Goal: Task Accomplishment & Management: Manage account settings

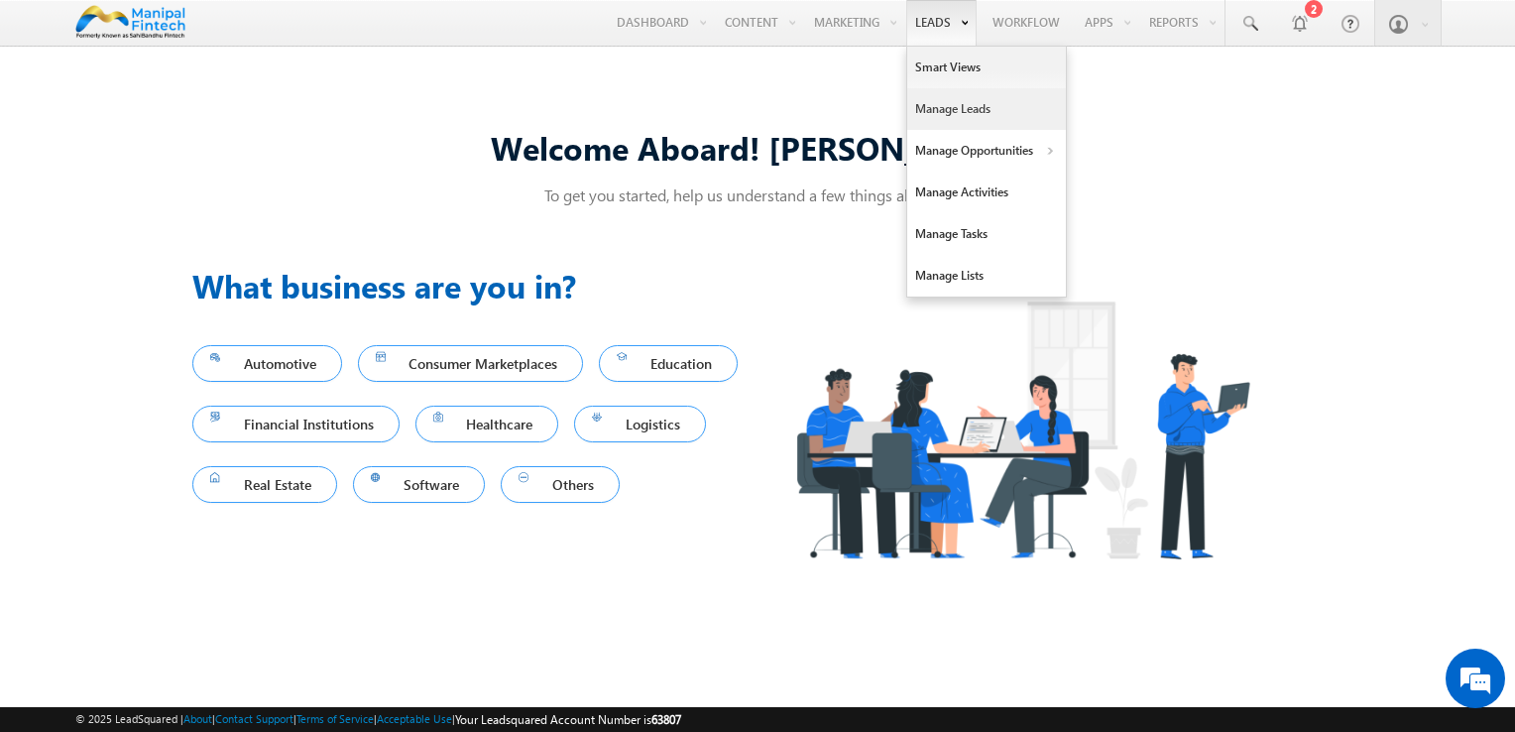
click at [936, 108] on link "Manage Leads" at bounding box center [986, 109] width 159 height 42
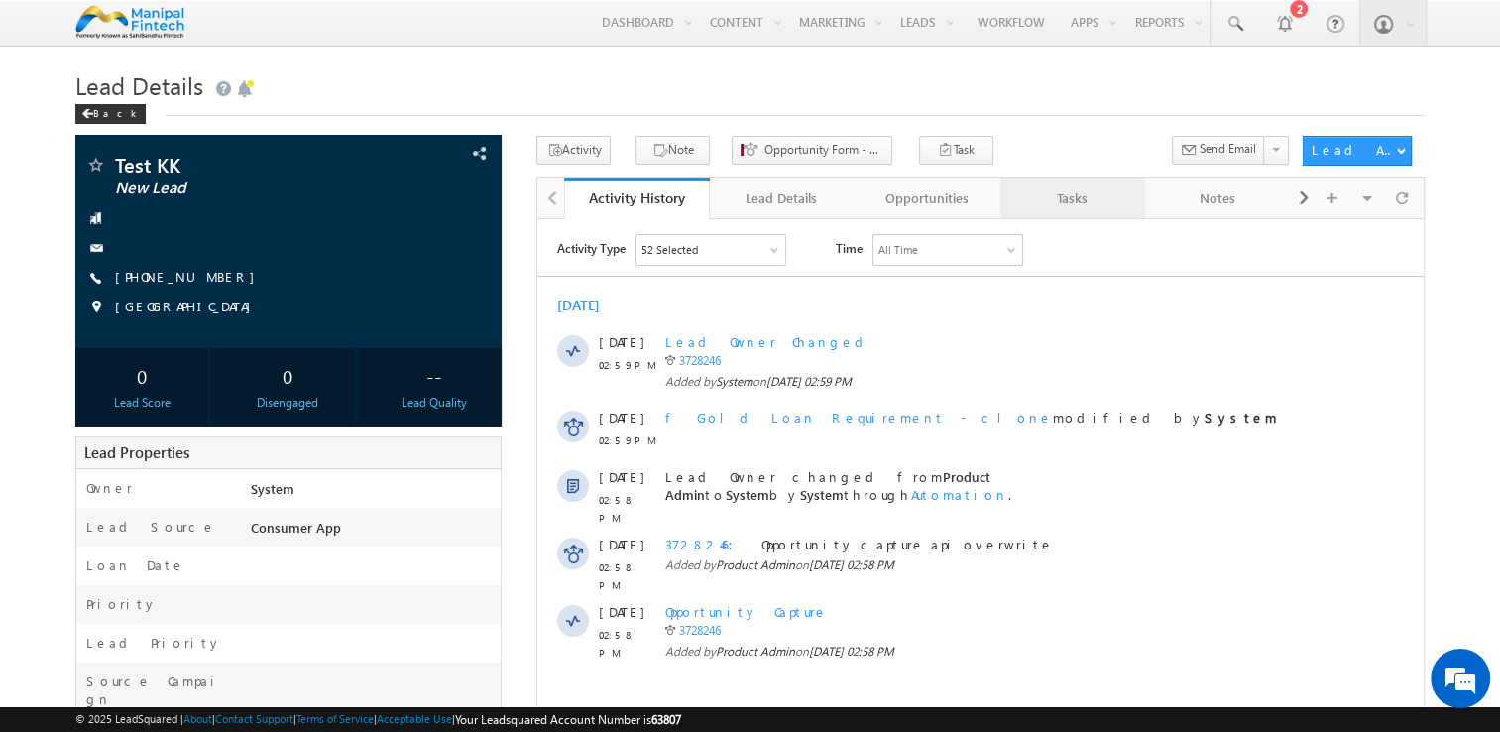
click at [1058, 192] on div "Tasks" at bounding box center [1072, 198] width 112 height 24
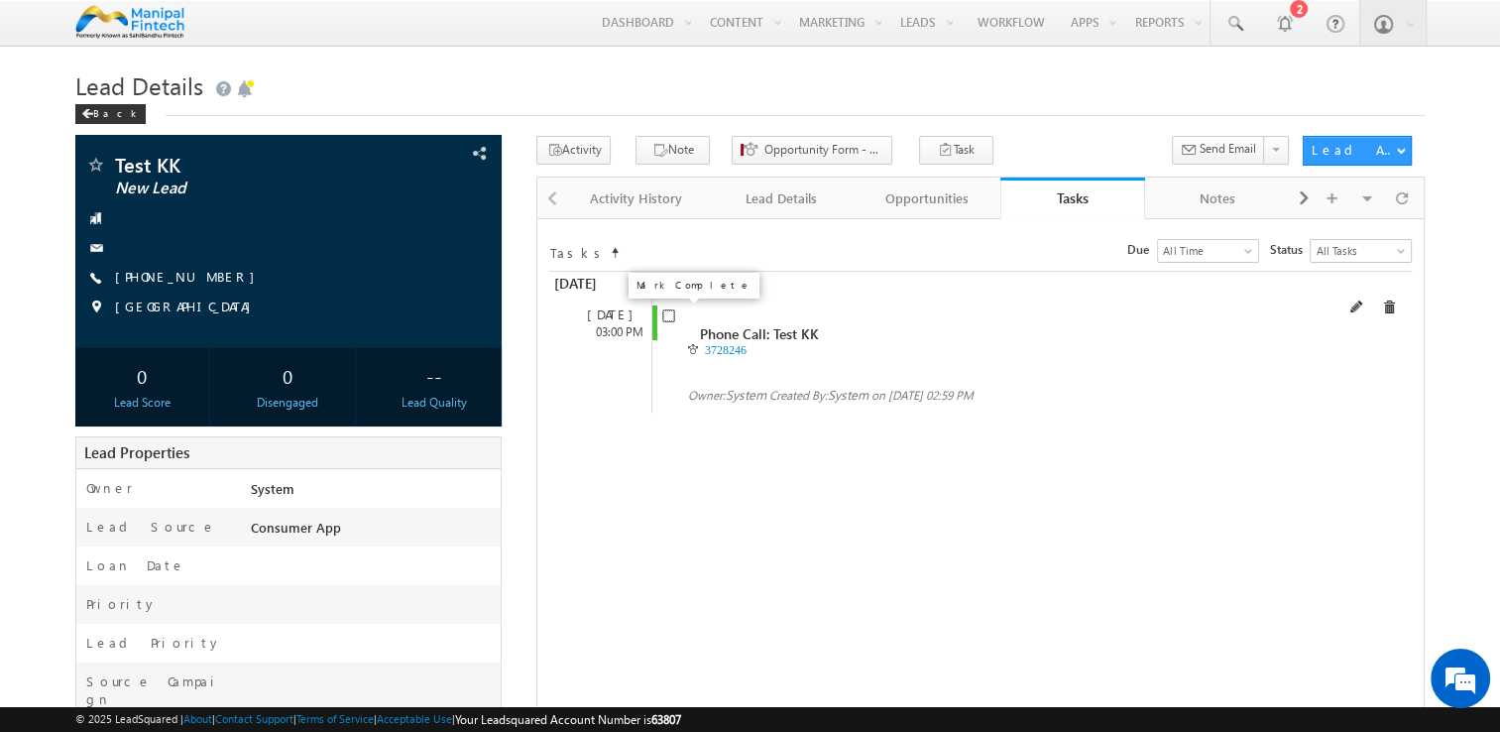
click at [670, 313] on input "checkbox" at bounding box center [668, 315] width 13 height 13
checkbox input "false"
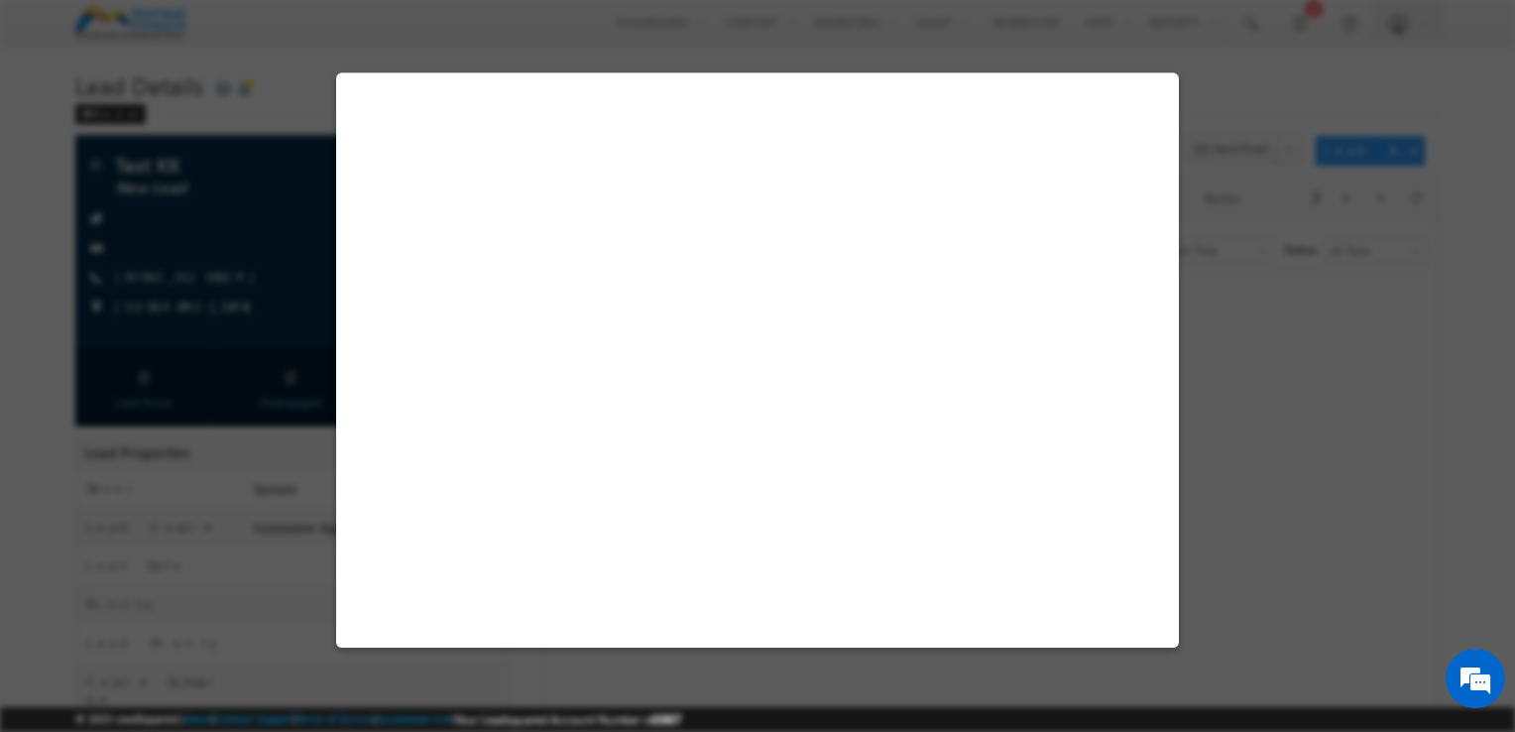
select select "Others"
select select "Consumer App"
select select "Fresh Lead"
select select "Doorstep"
select select "Business Needs"
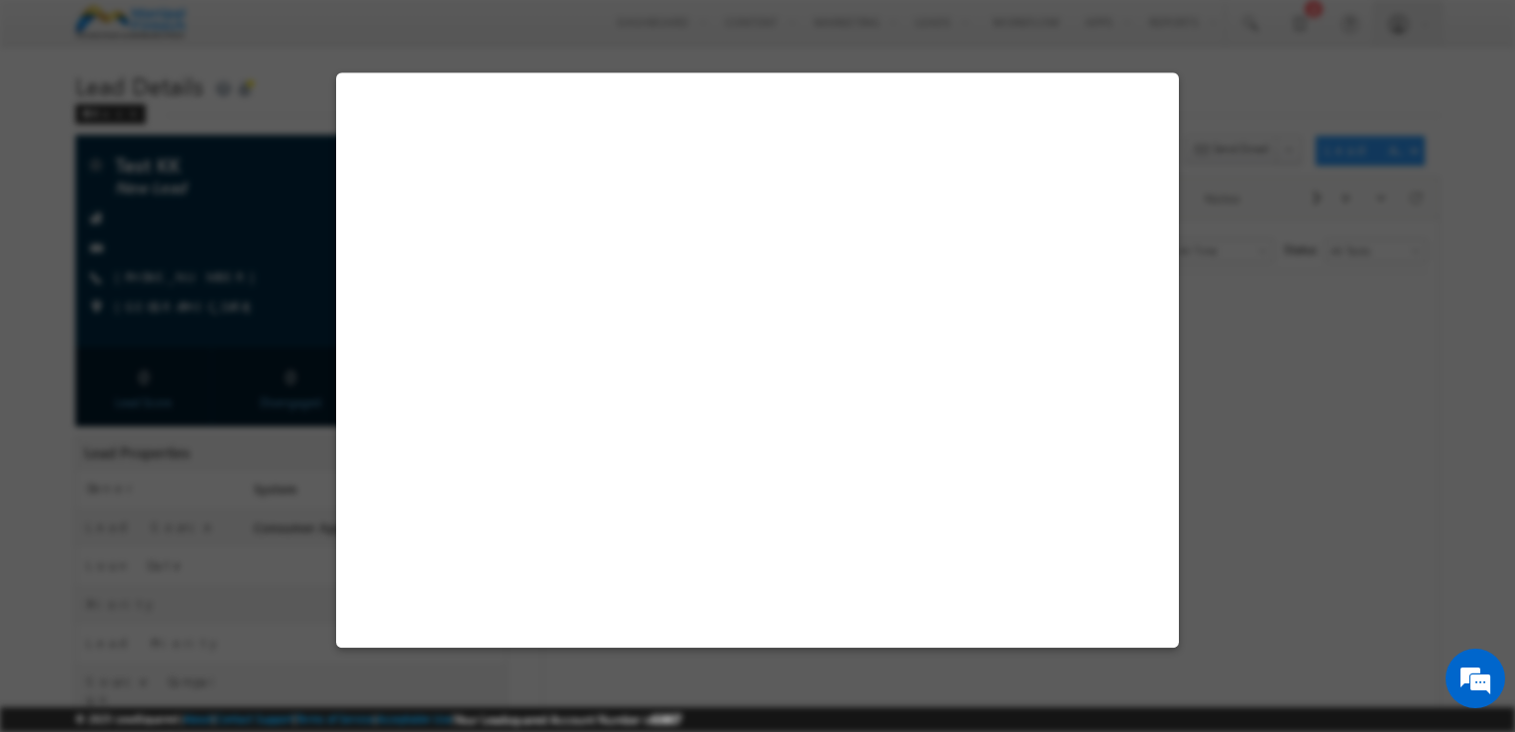
select select "Open"
select select "Fresh Lead"
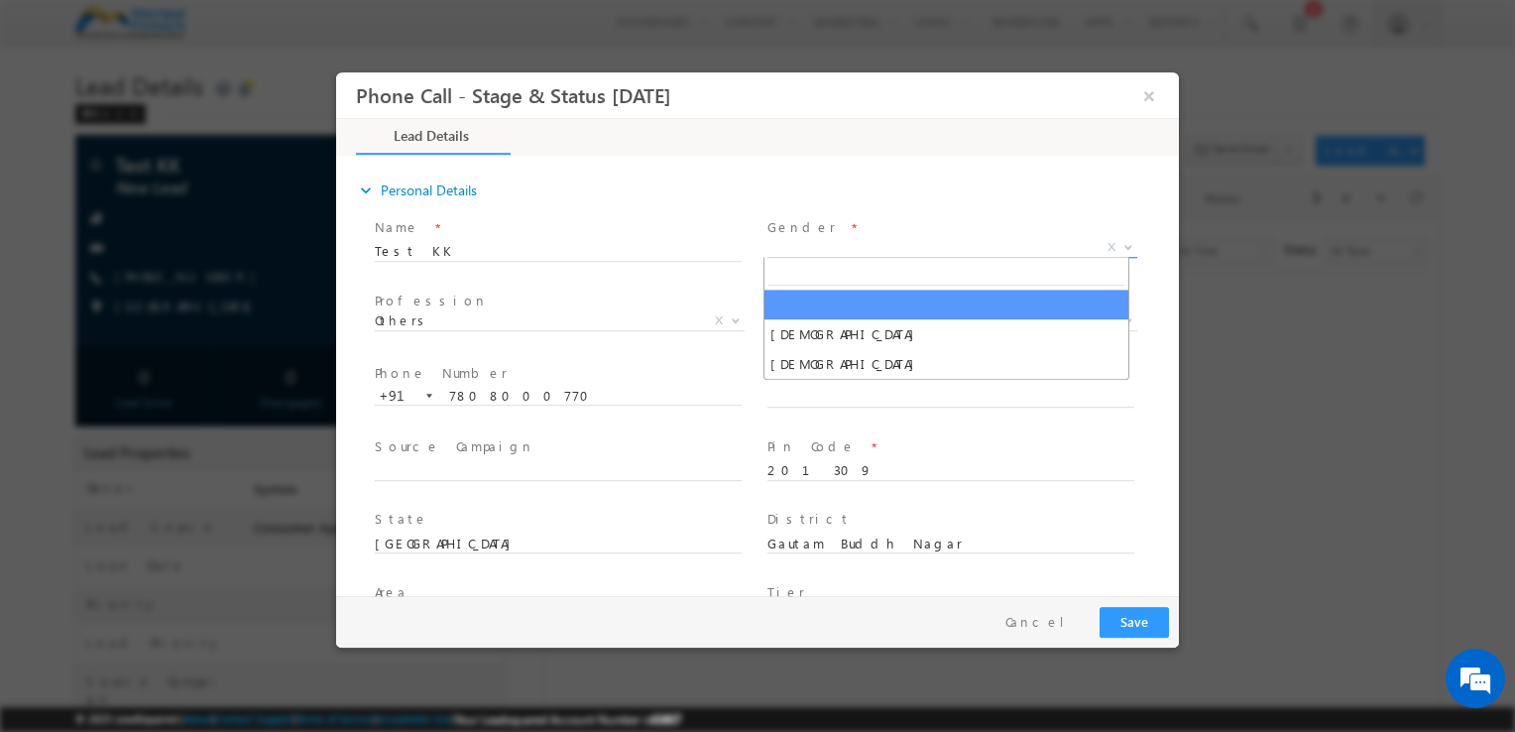
click at [803, 248] on span "X" at bounding box center [952, 248] width 370 height 20
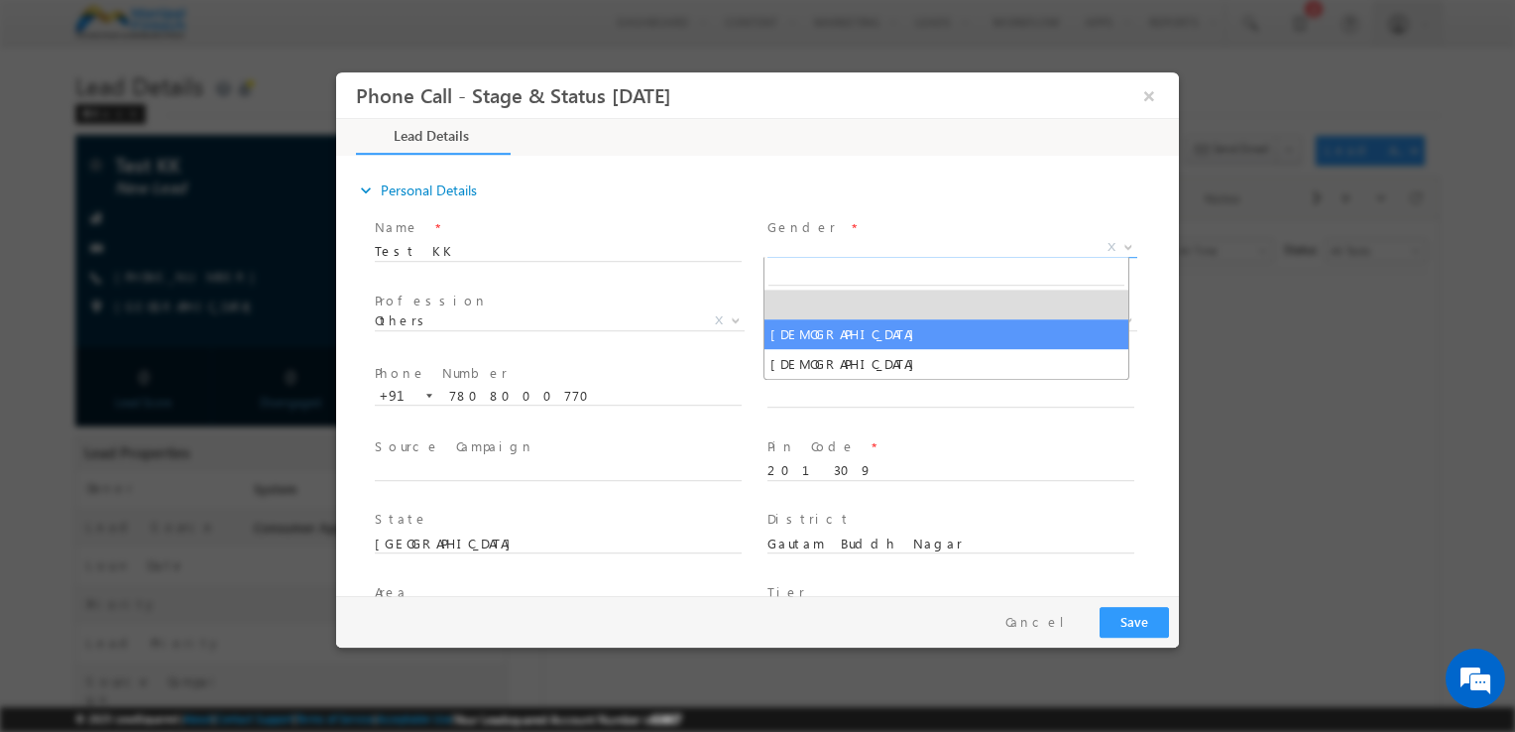
type input "[DATE] 3:03 PM"
select select "[DEMOGRAPHIC_DATA]"
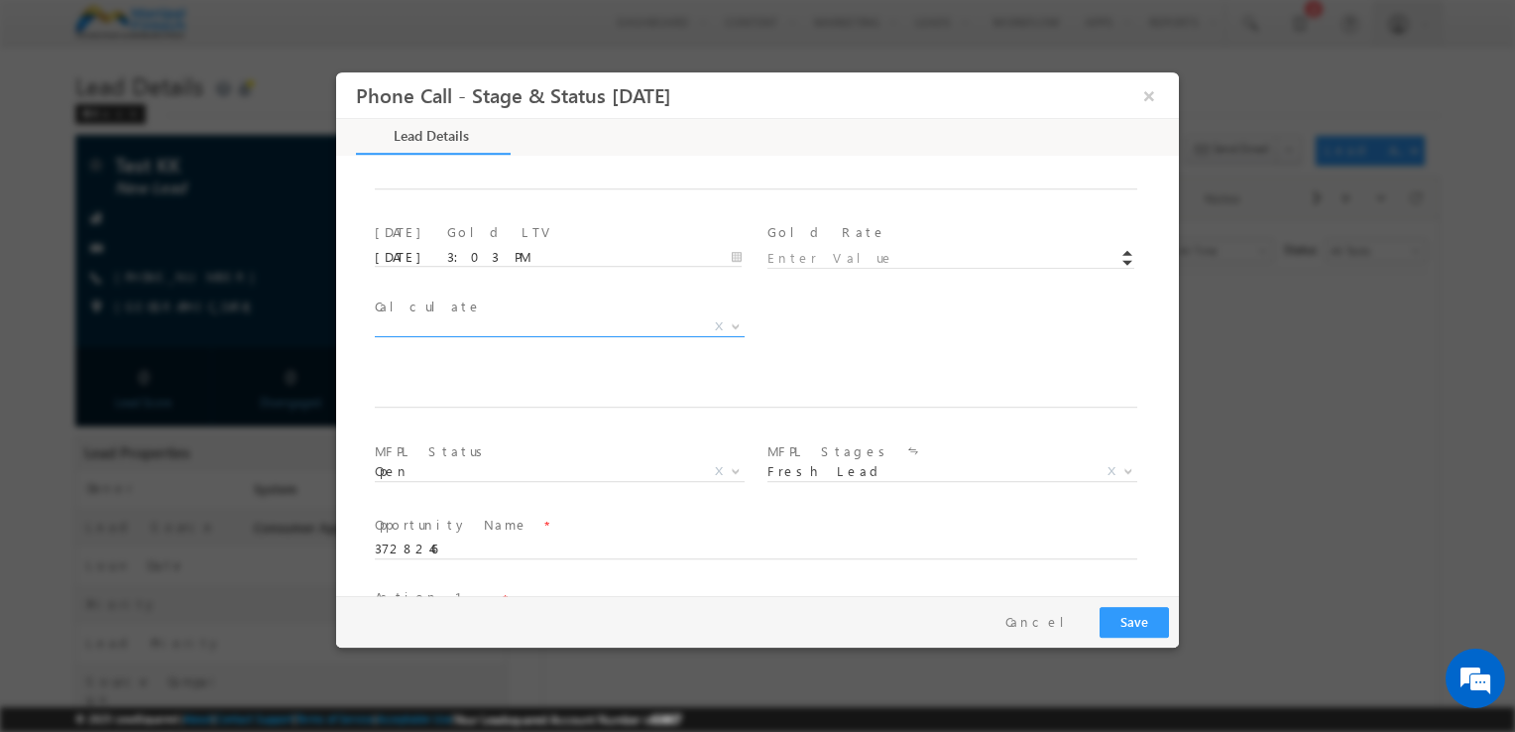
scroll to position [1008, 0]
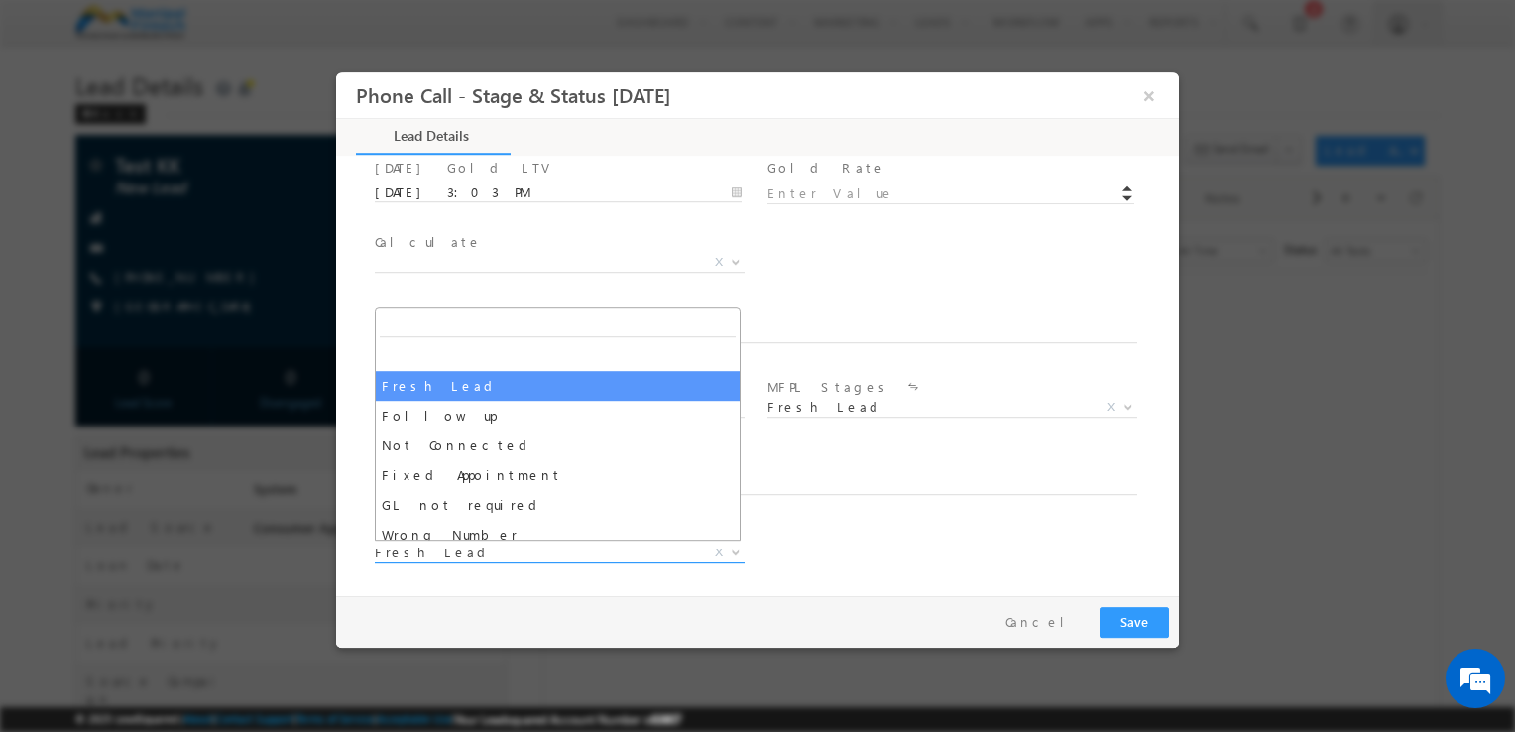
click at [452, 555] on span "Fresh Lead" at bounding box center [536, 552] width 322 height 18
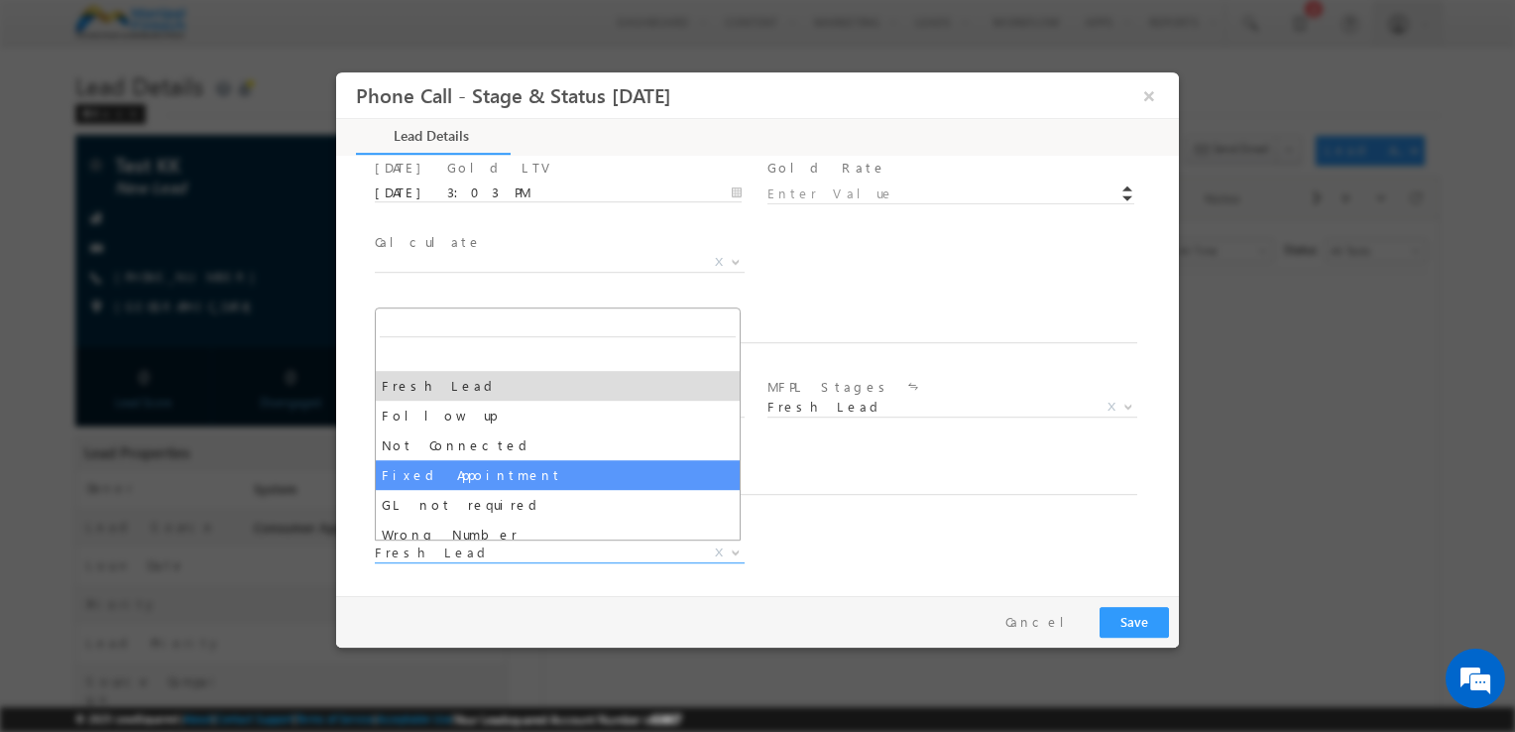
select select "Fixed Appointment"
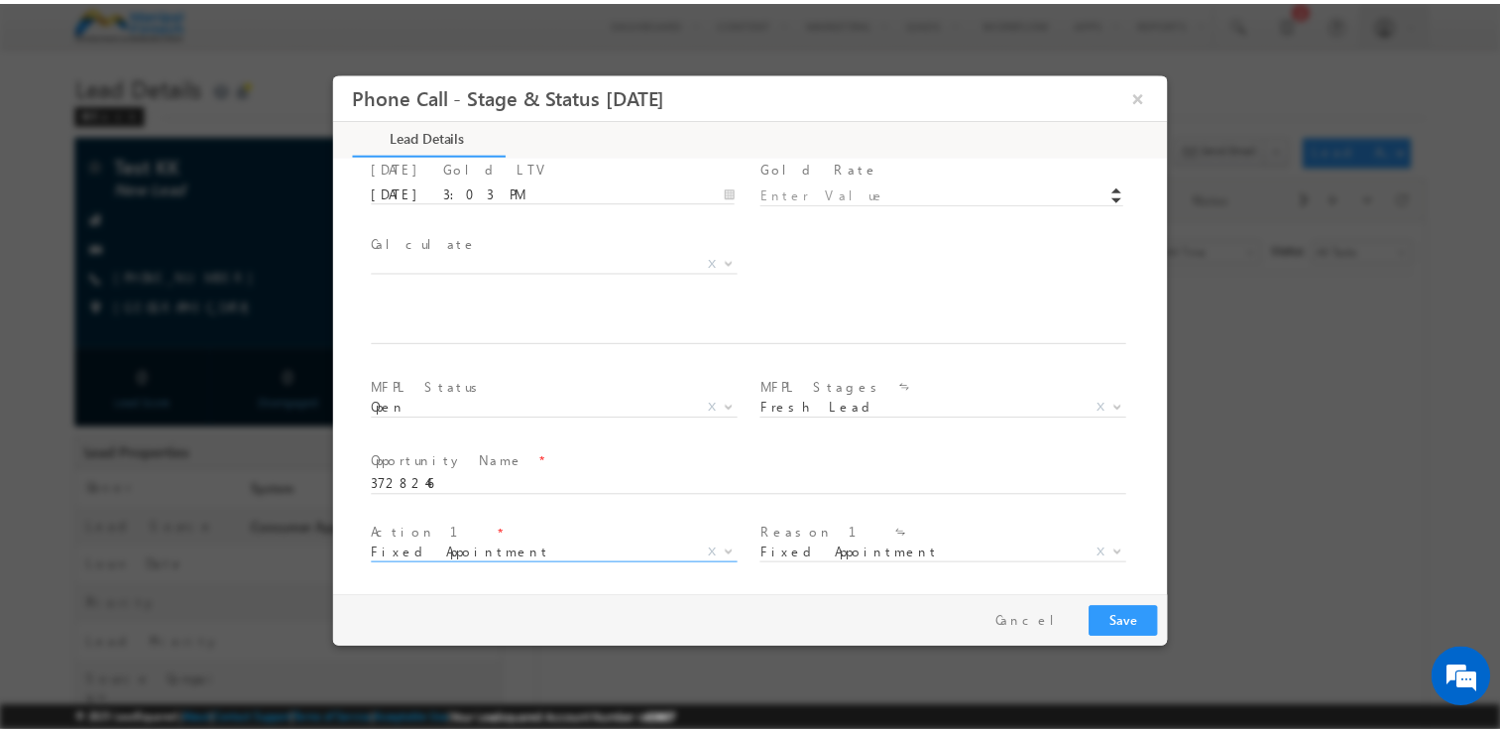
scroll to position [1154, 0]
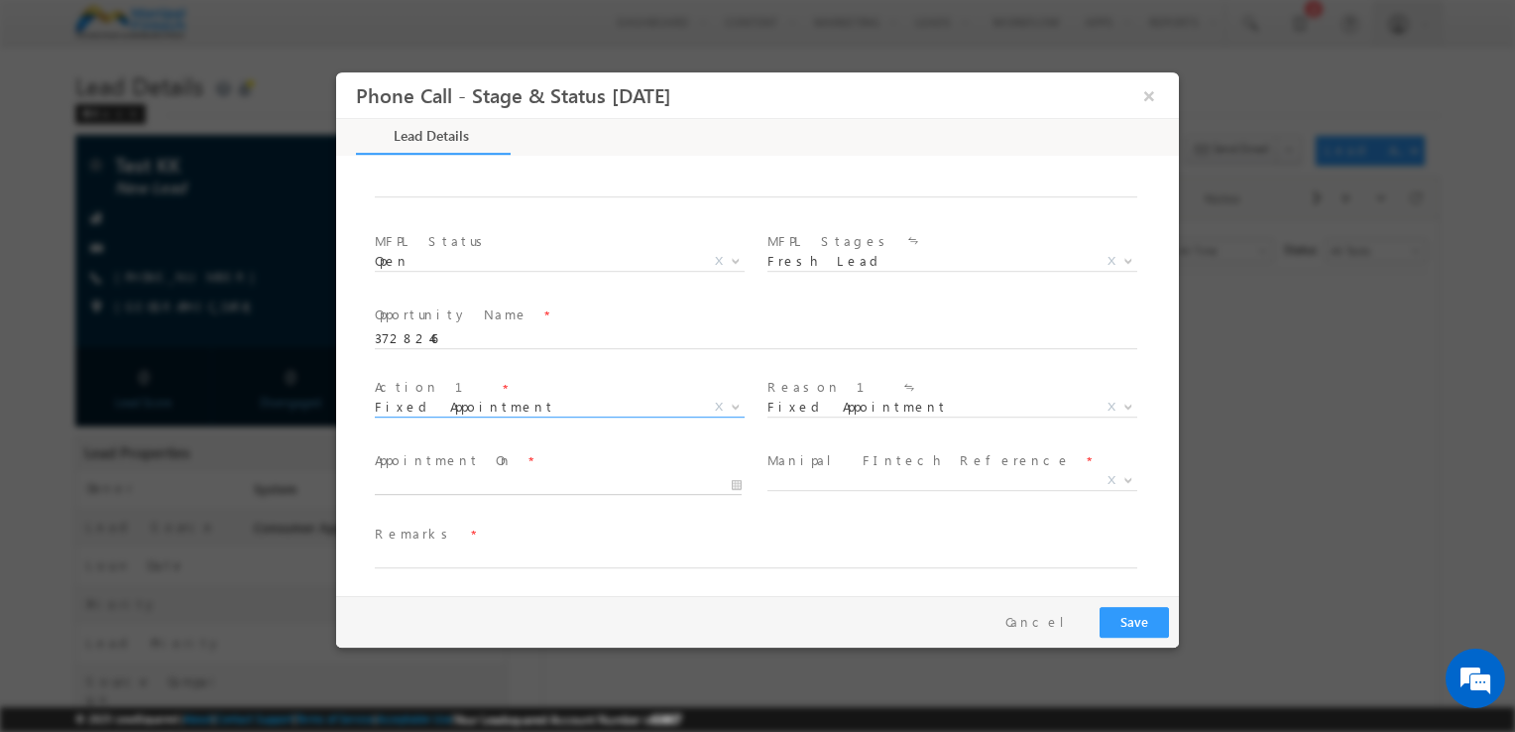
type input "[DATE] 3:04 PM"
type input "04"
click at [441, 484] on input "[DATE] 3:04 PM" at bounding box center [558, 485] width 367 height 20
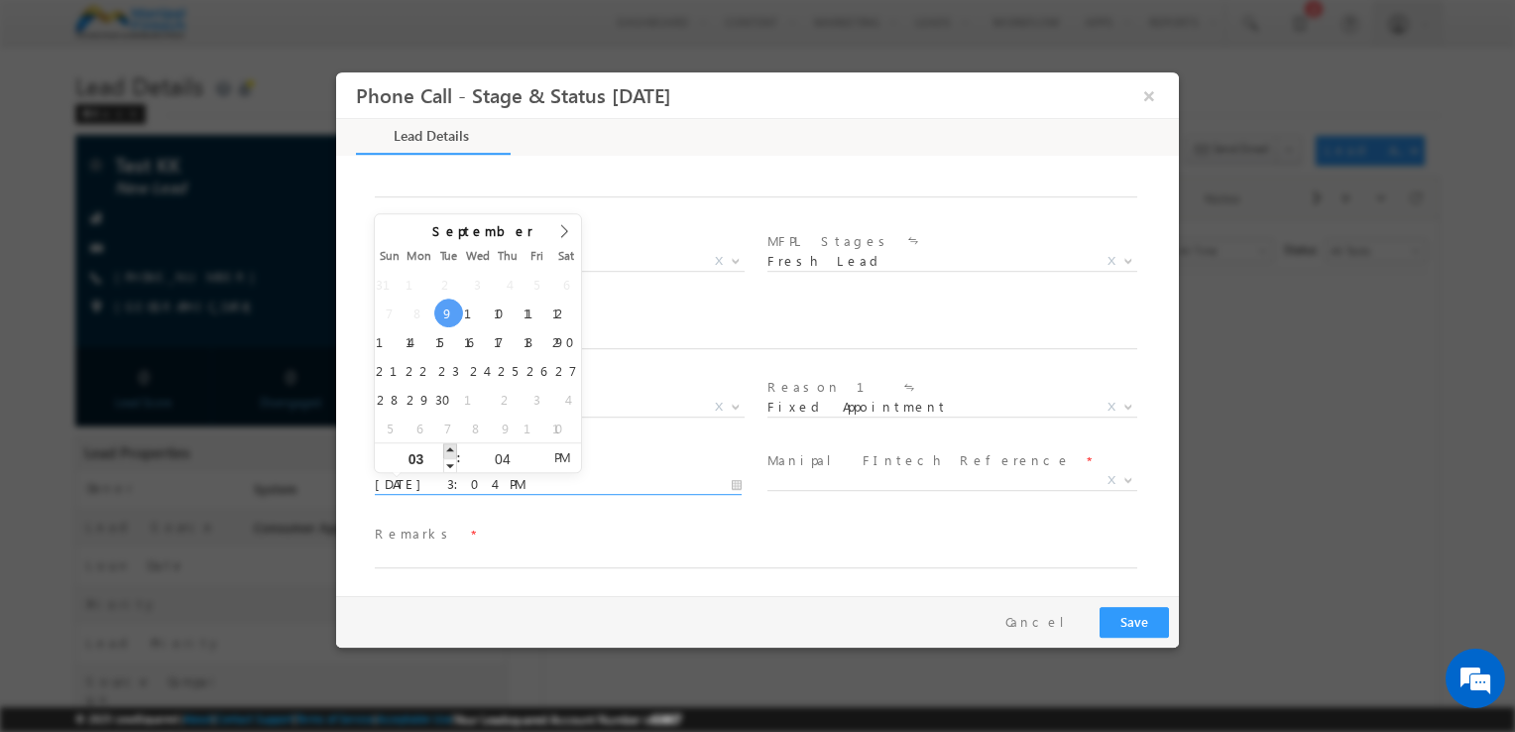
type input "[DATE] 4:04 PM"
type input "04"
click at [448, 449] on span at bounding box center [450, 450] width 14 height 15
click at [699, 570] on span at bounding box center [745, 578] width 741 height 22
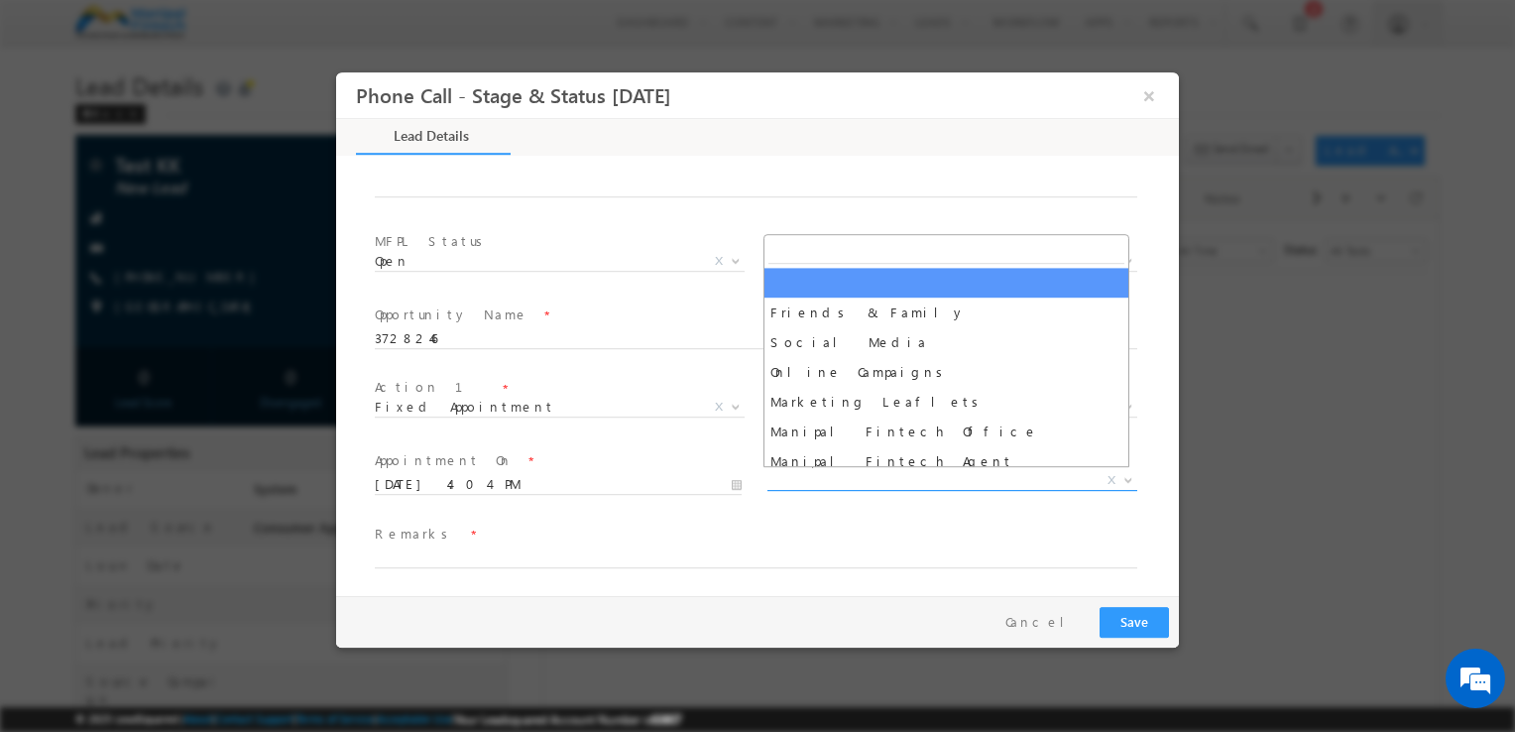
click at [888, 481] on span "X" at bounding box center [952, 481] width 370 height 20
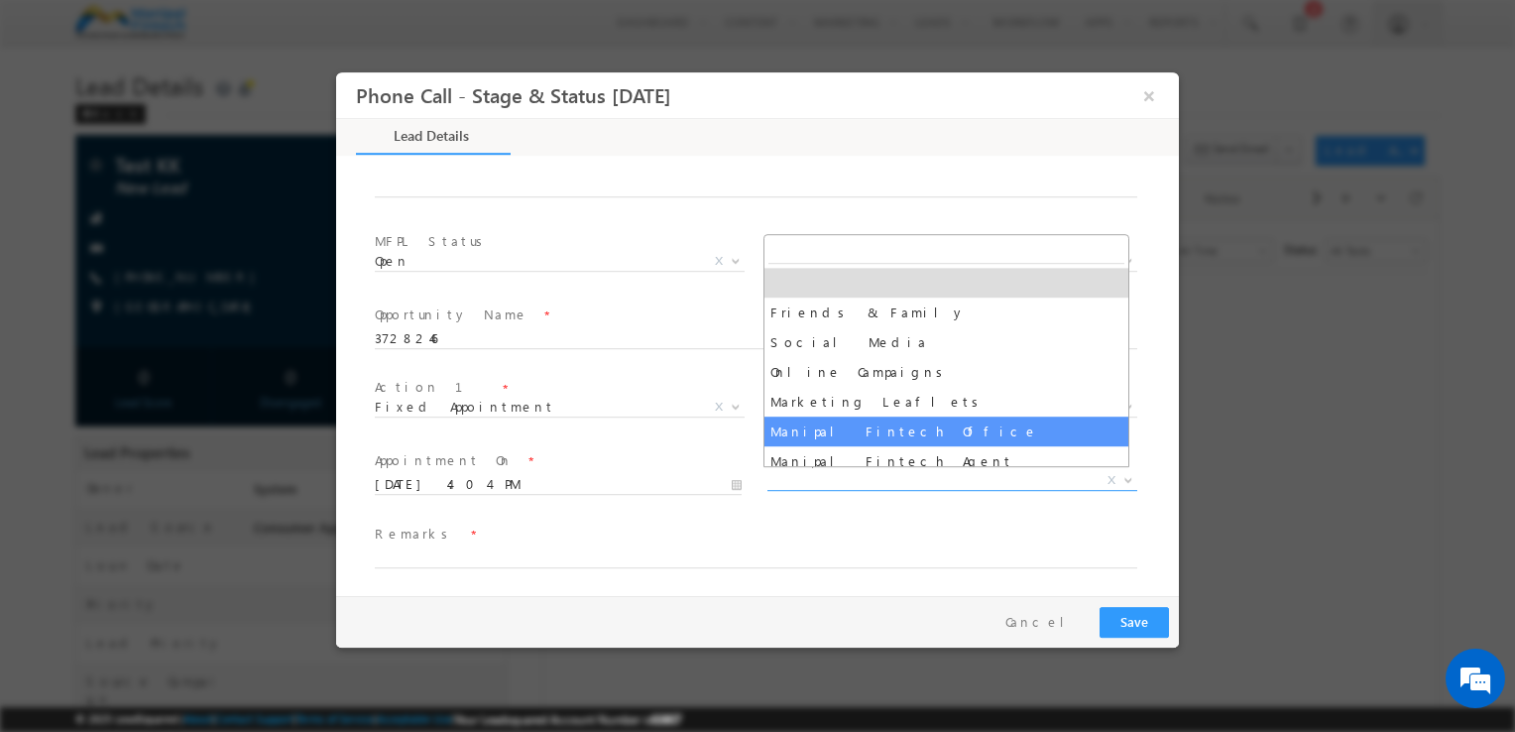
select select "Manipal Fintech Office"
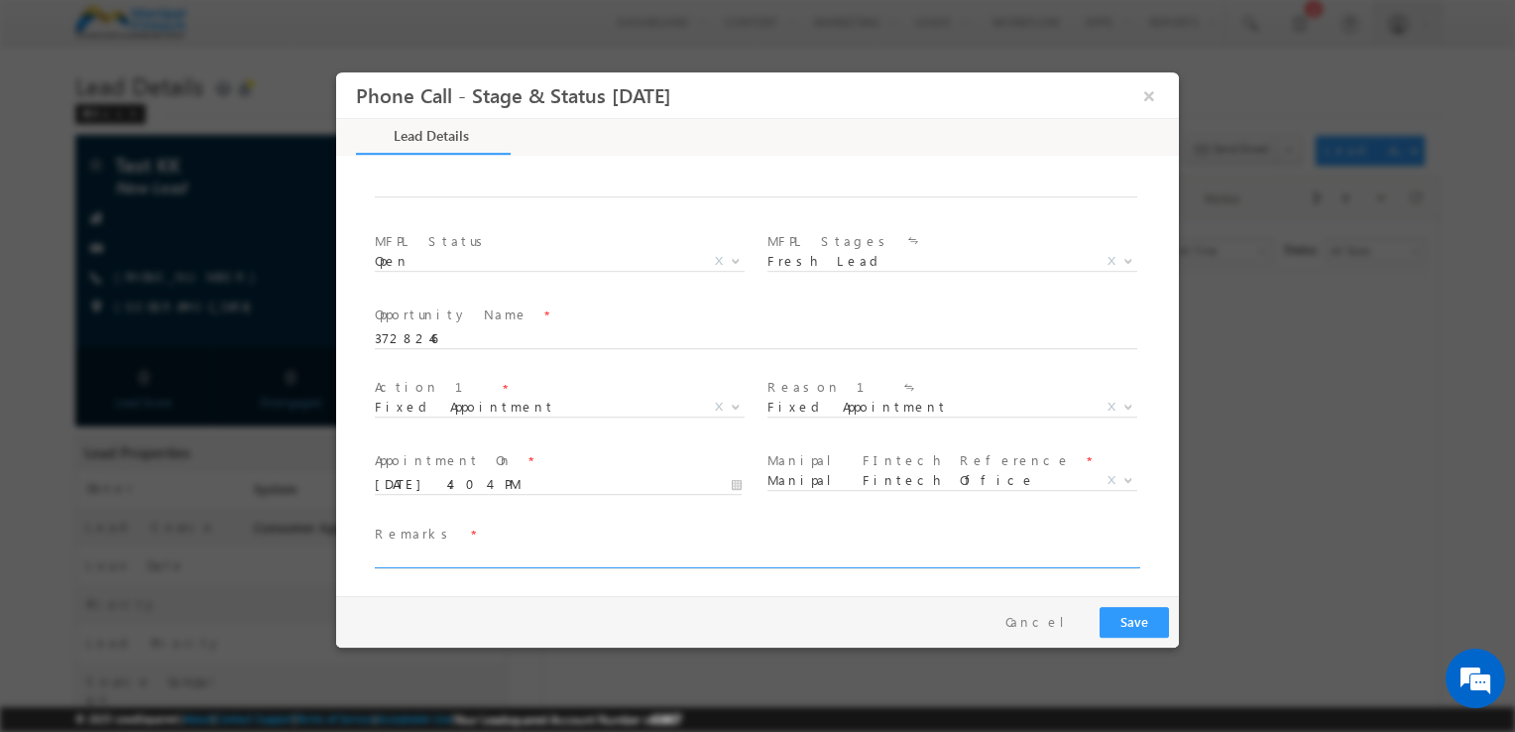
click at [455, 558] on input "text" at bounding box center [756, 558] width 762 height 20
type input "ok"
click at [1126, 622] on button "Save" at bounding box center [1134, 622] width 69 height 31
